Goal: Information Seeking & Learning: Learn about a topic

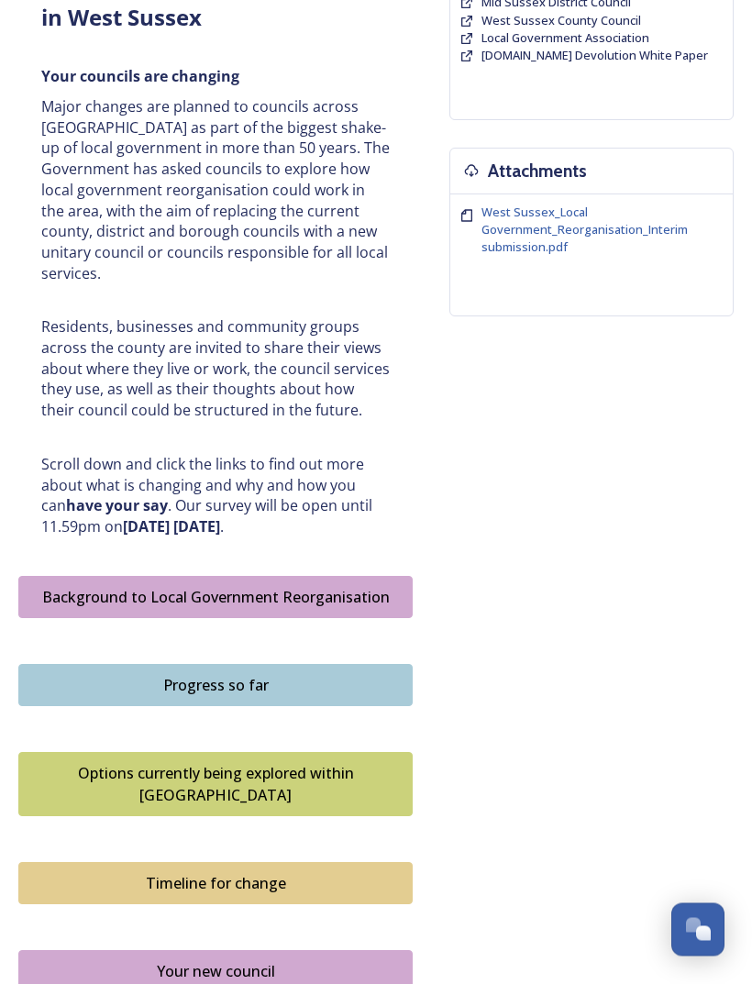
scroll to position [594, 0]
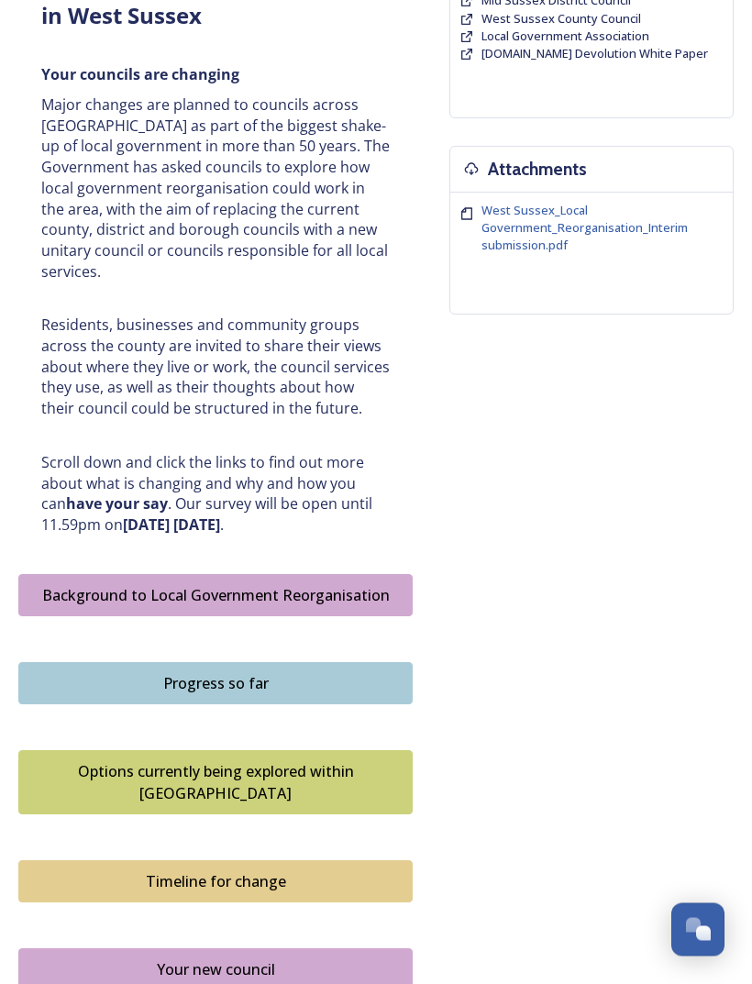
click at [272, 585] on div "Background to Local Government Reorganisation" at bounding box center [215, 596] width 374 height 22
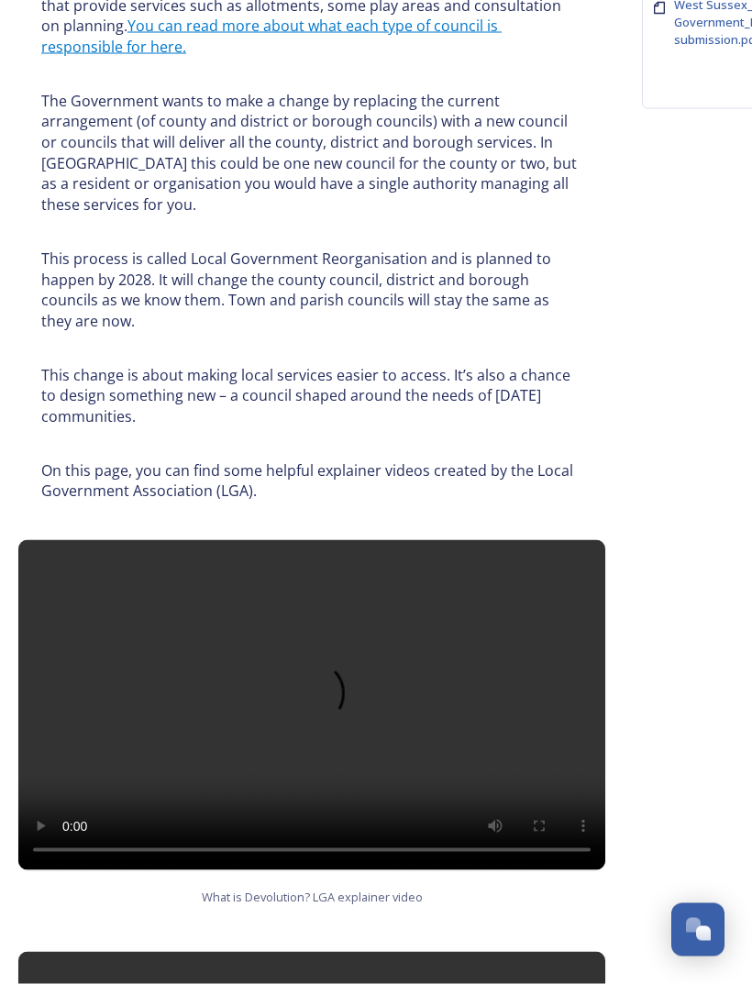
scroll to position [803, 0]
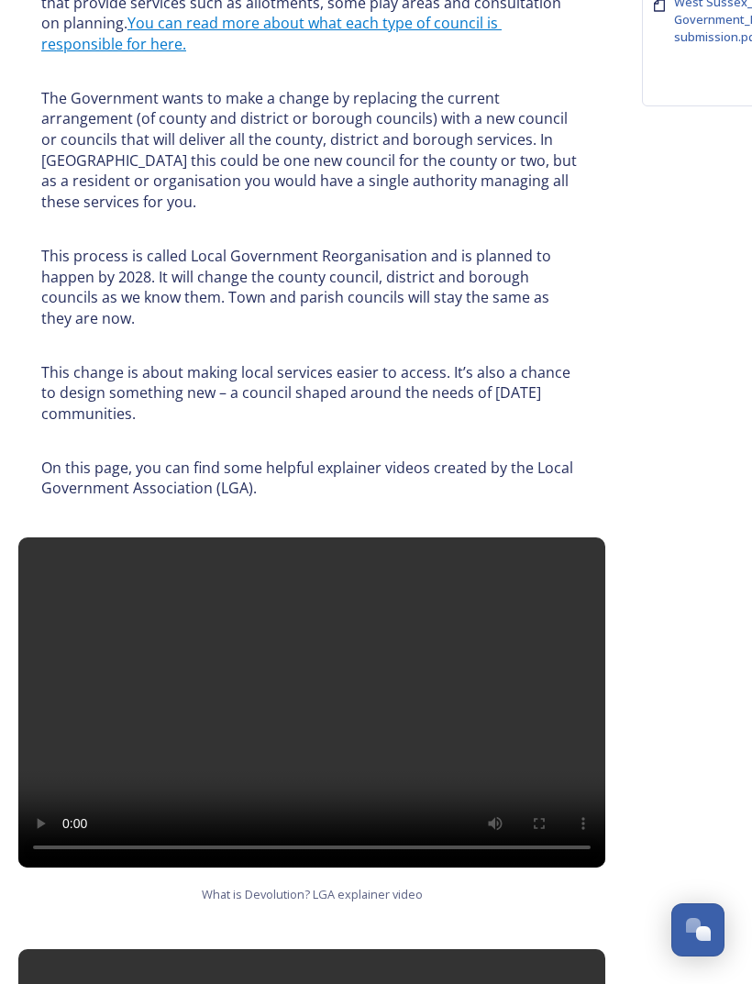
click at [589, 544] on video at bounding box center [311, 703] width 587 height 330
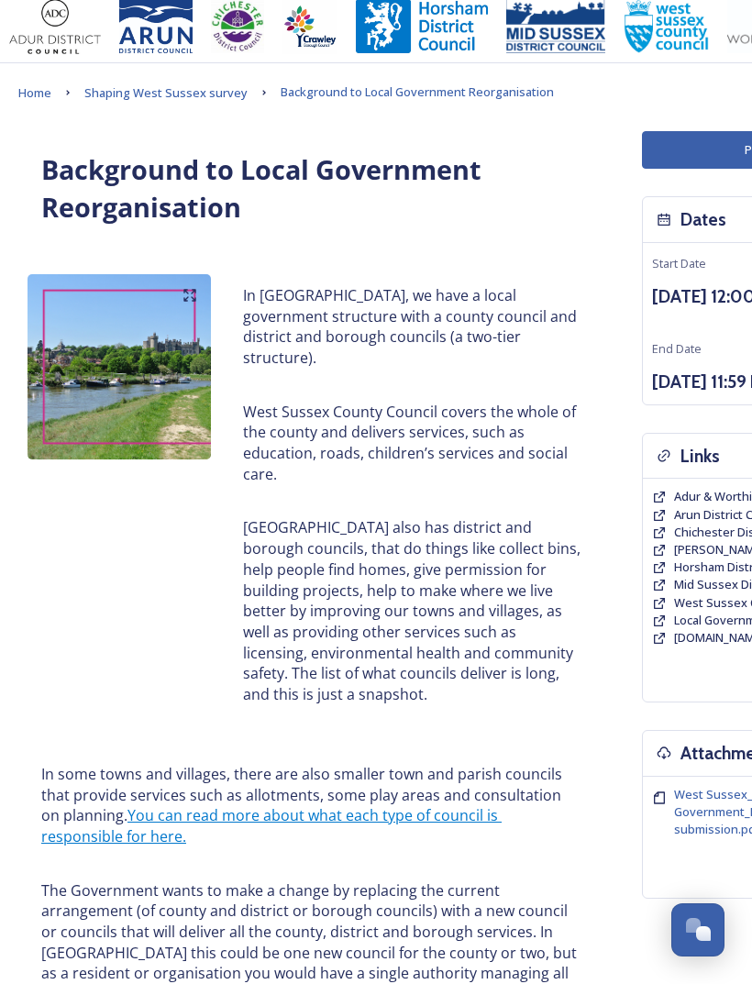
scroll to position [0, 0]
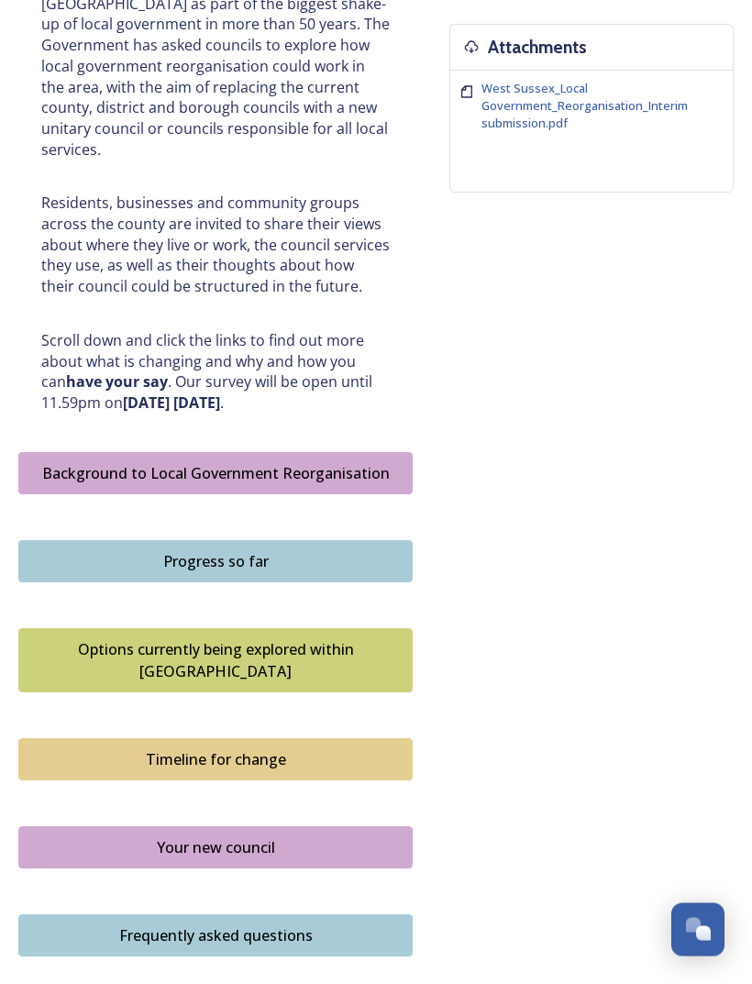
scroll to position [844, 0]
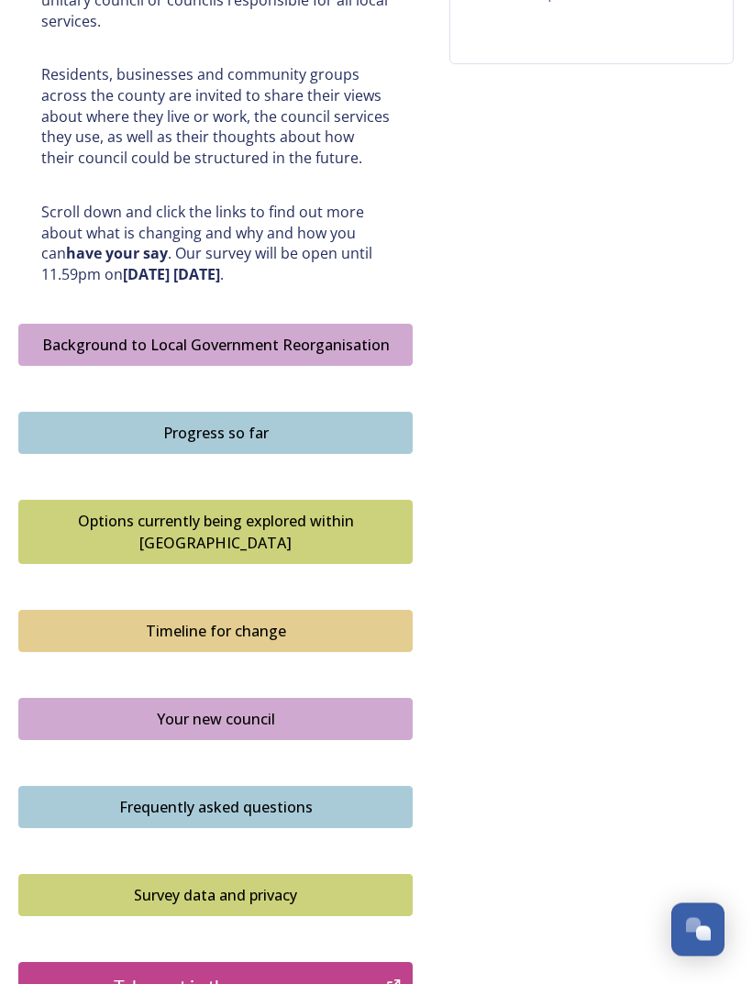
click at [226, 423] on div "Progress so far" at bounding box center [215, 434] width 374 height 22
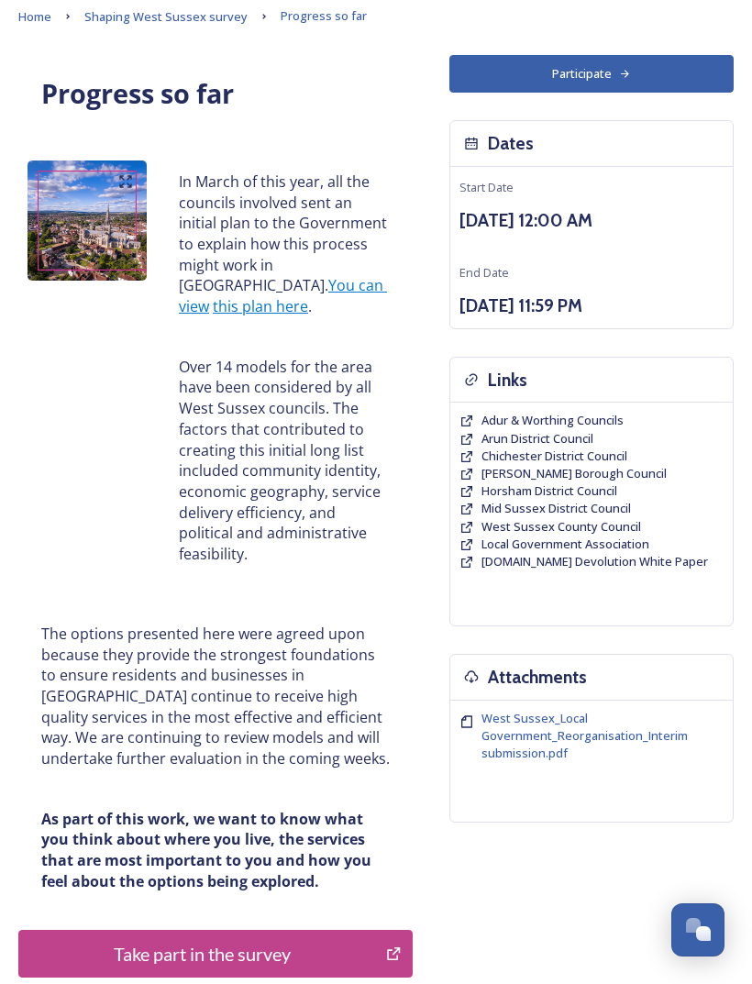
scroll to position [84, 0]
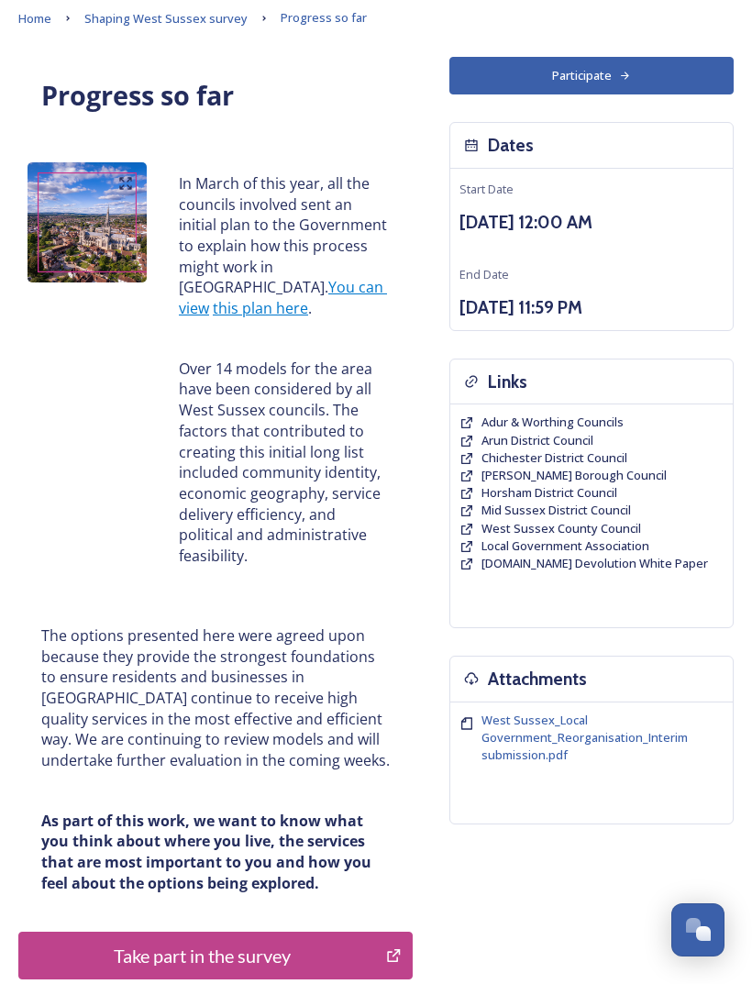
click at [282, 298] on link "this plan here" at bounding box center [260, 308] width 95 height 20
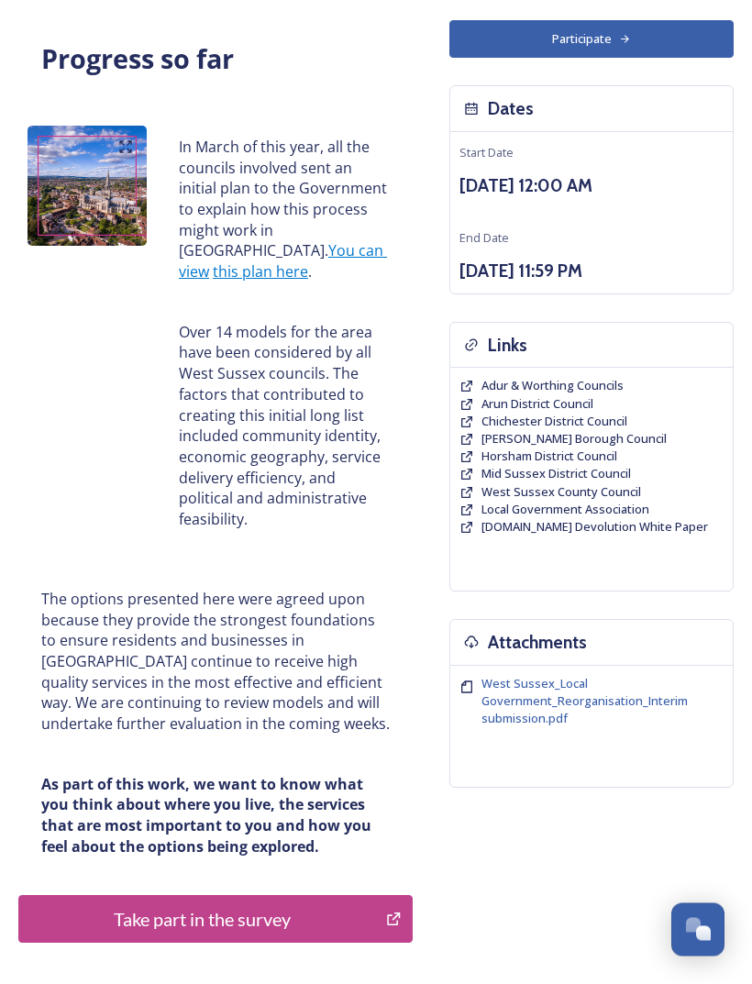
scroll to position [0, 0]
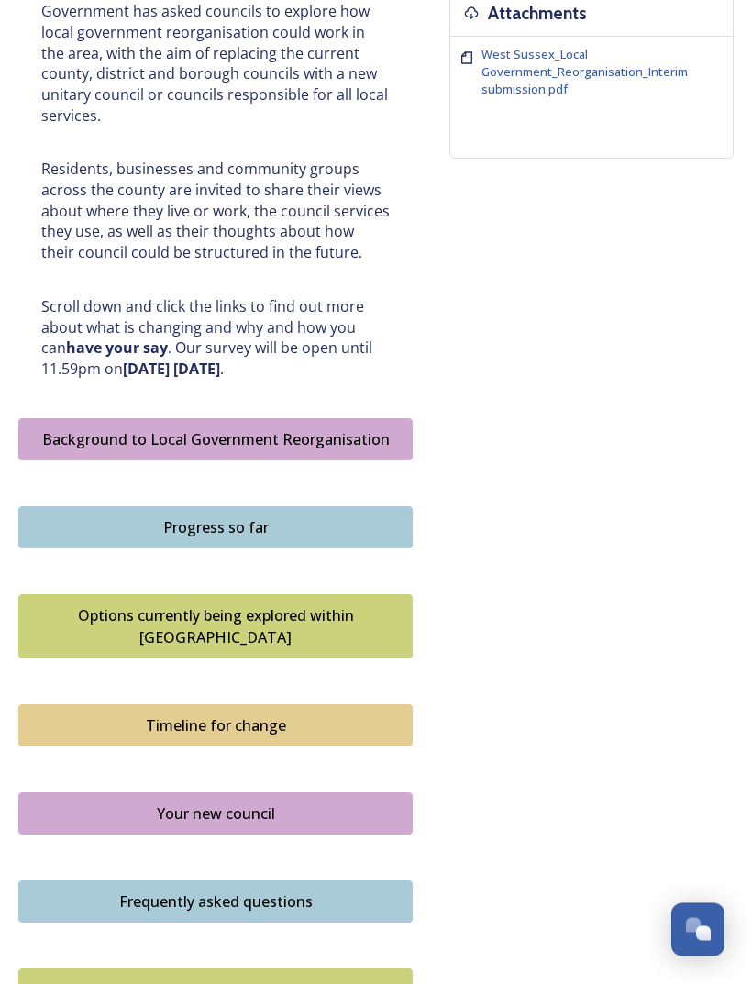
scroll to position [751, 0]
click at [230, 604] on div "Options currently being explored within [GEOGRAPHIC_DATA]" at bounding box center [215, 626] width 374 height 44
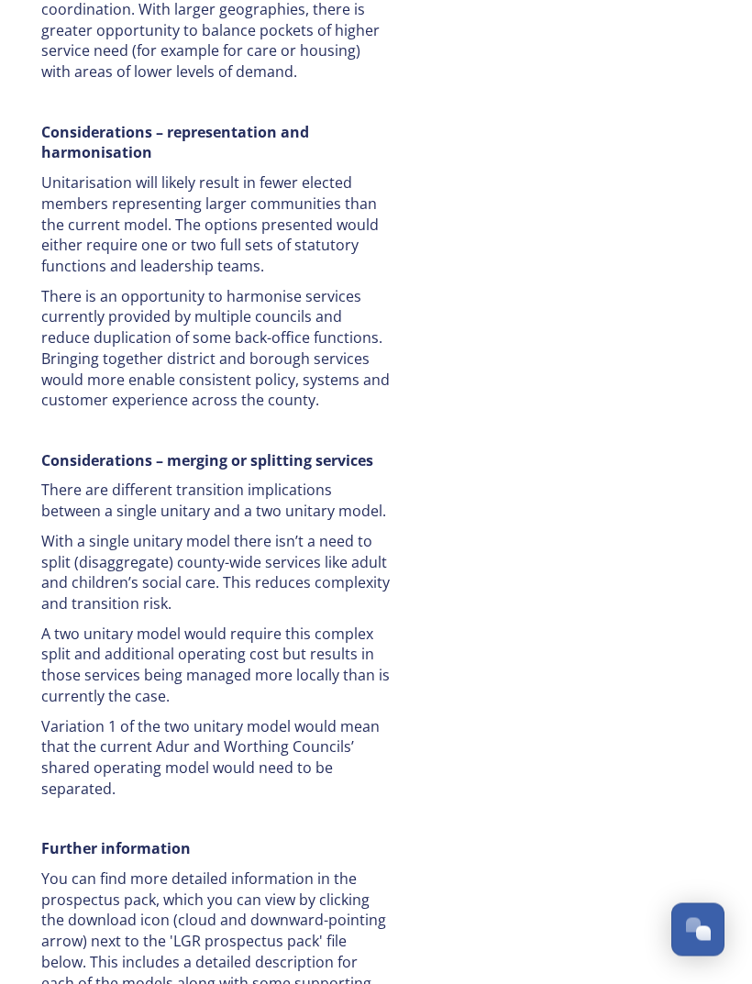
scroll to position [3830, 0]
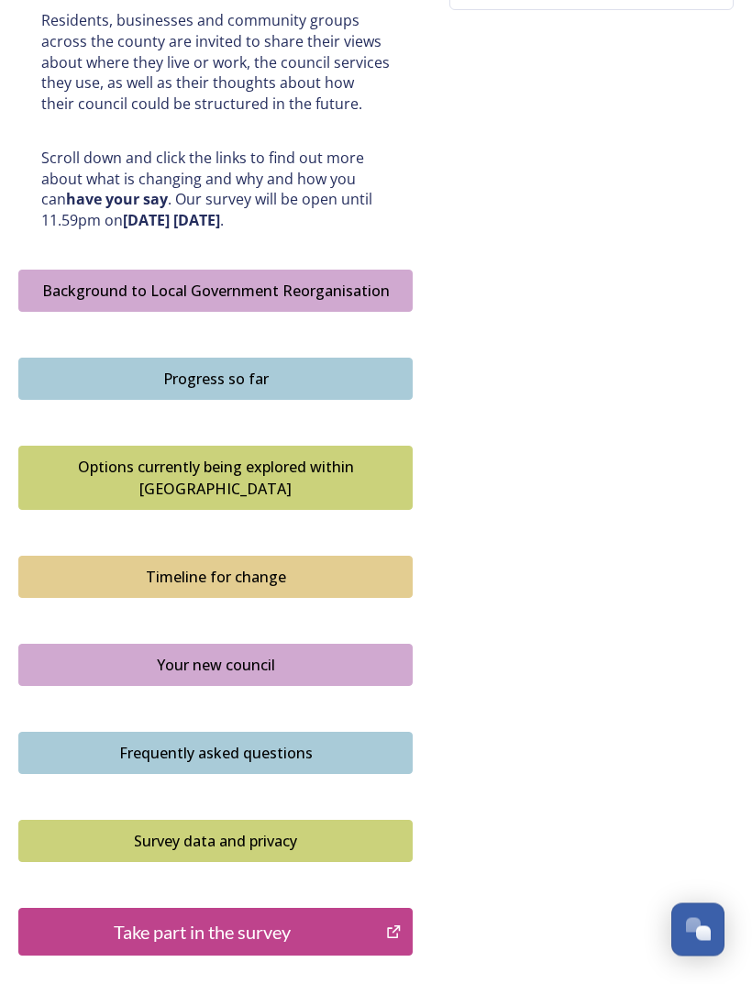
scroll to position [930, 0]
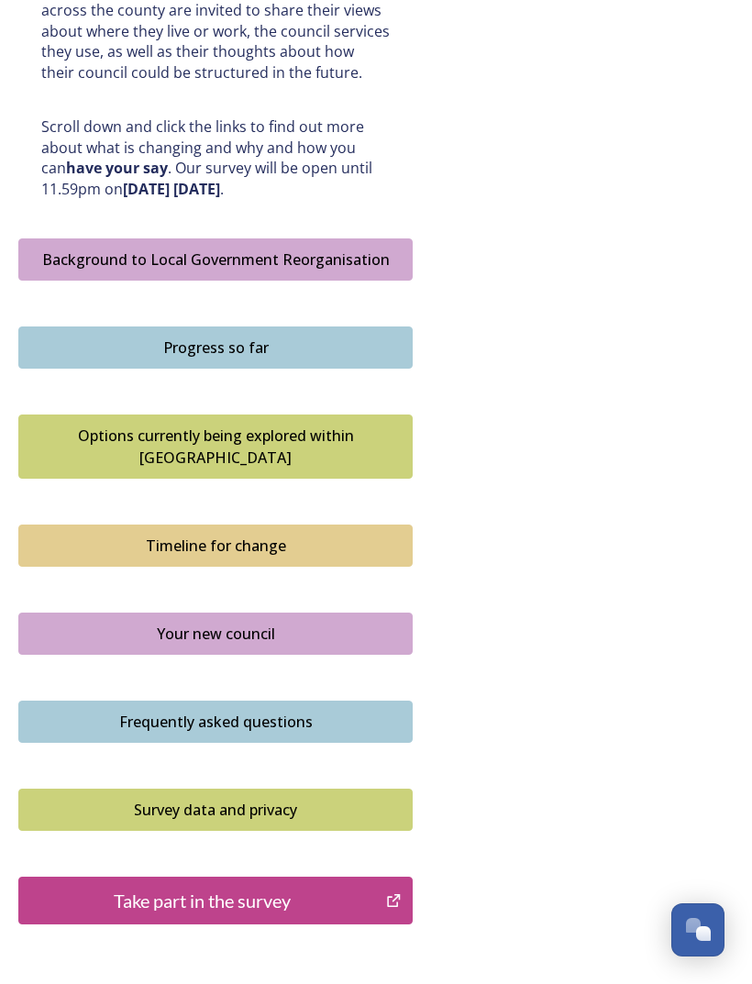
click at [218, 623] on div "Your new council" at bounding box center [215, 634] width 374 height 22
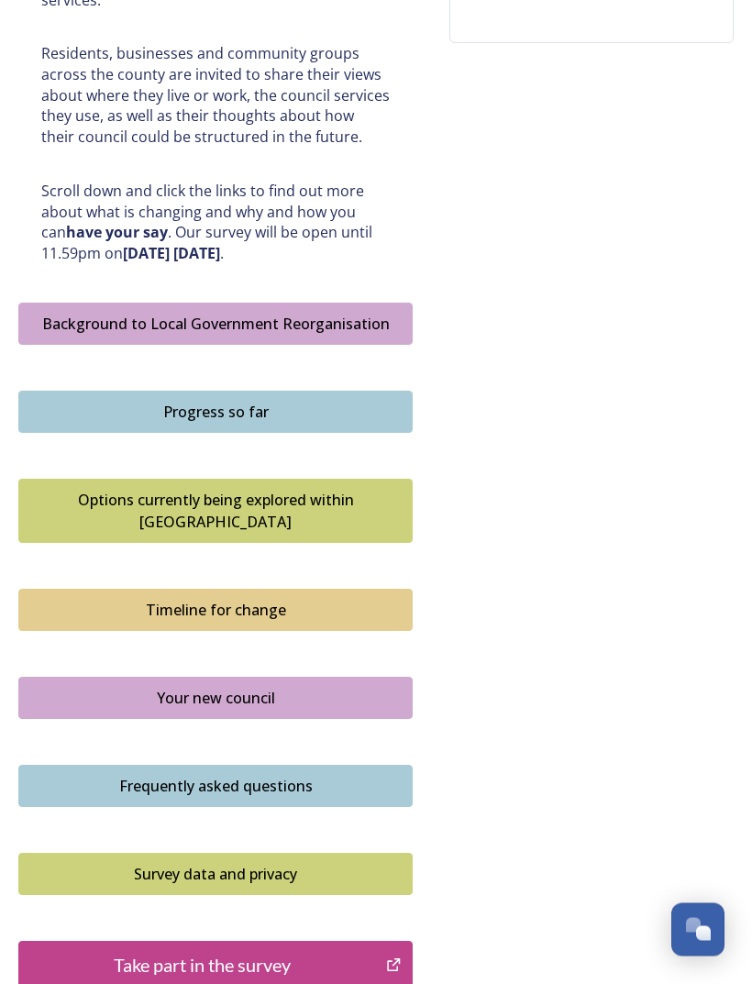
scroll to position [930, 0]
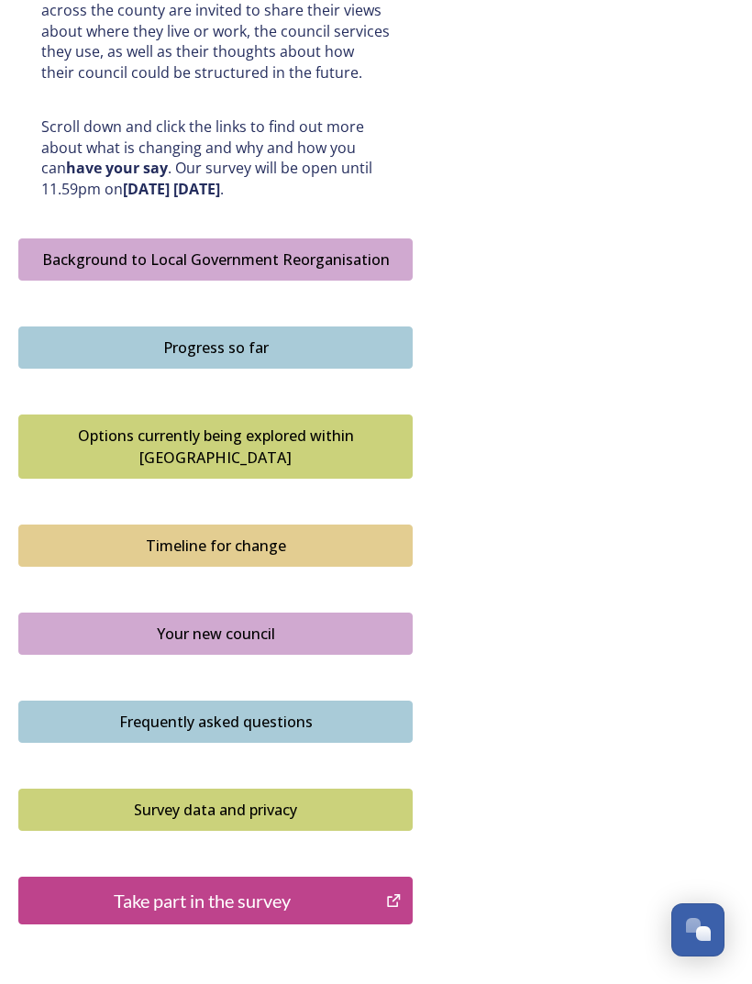
click at [224, 711] on div "Frequently asked questions" at bounding box center [215, 722] width 374 height 22
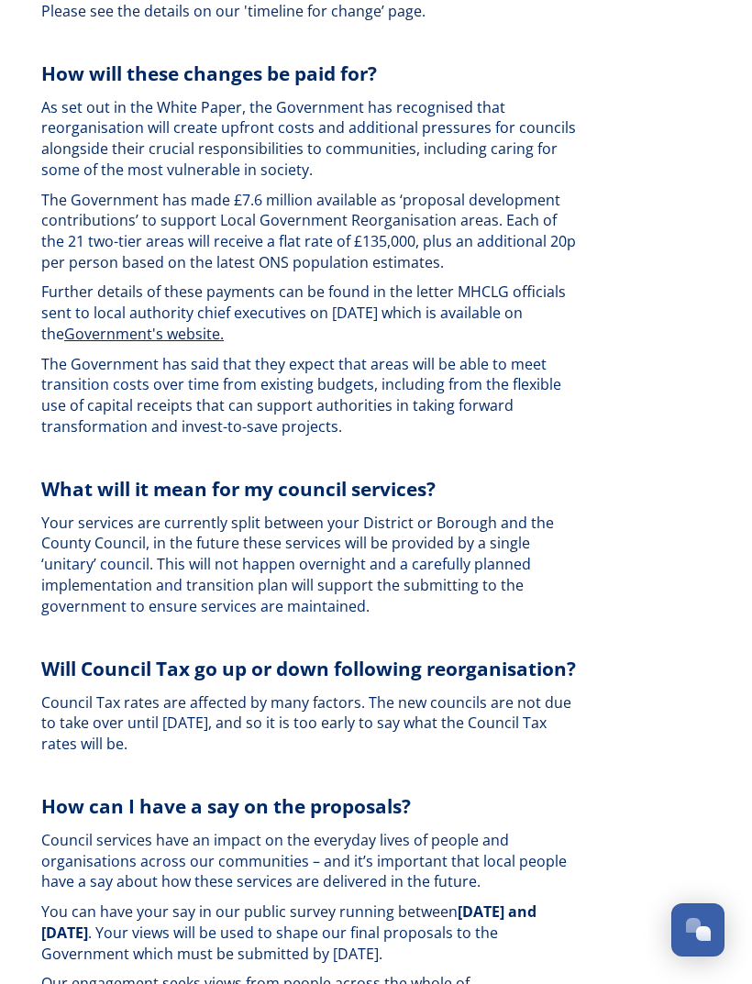
scroll to position [4081, 0]
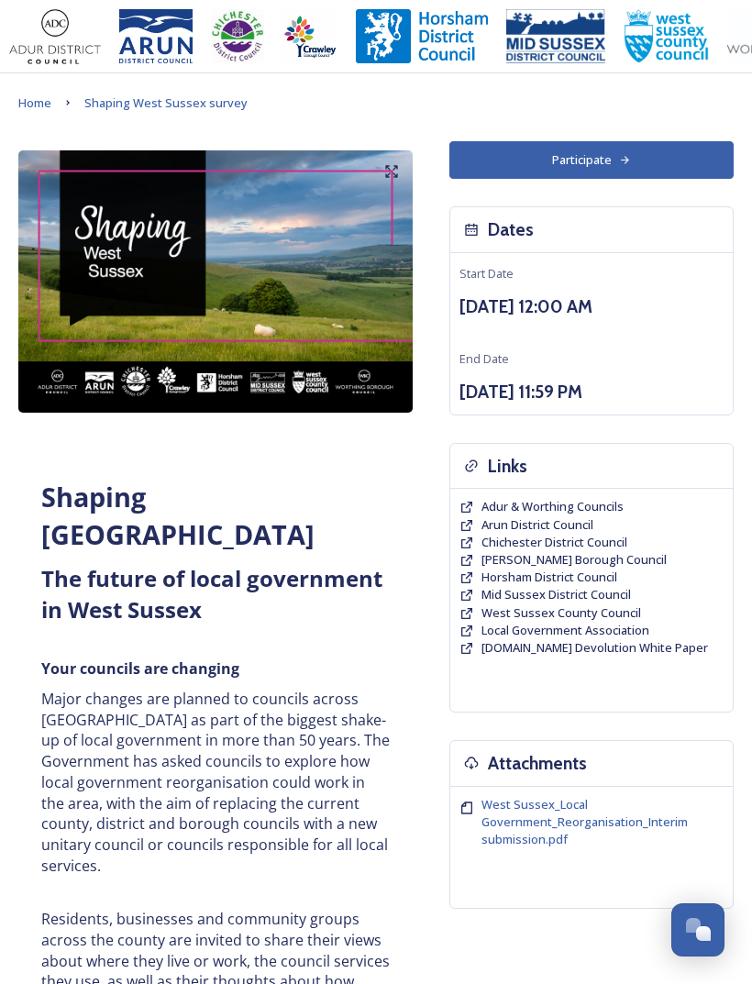
click at [631, 388] on h3 "[DATE] 11:59 PM" at bounding box center [592, 392] width 264 height 27
